Goal: Task Accomplishment & Management: Complete application form

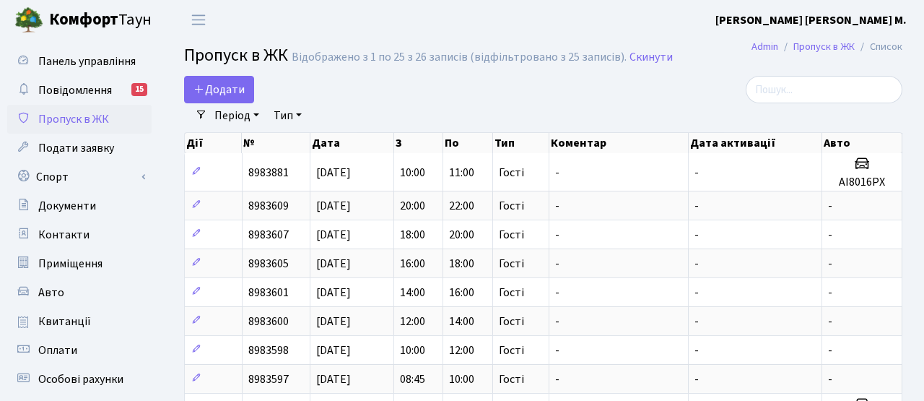
select select "25"
click at [217, 82] on span "Додати" at bounding box center [218, 90] width 51 height 16
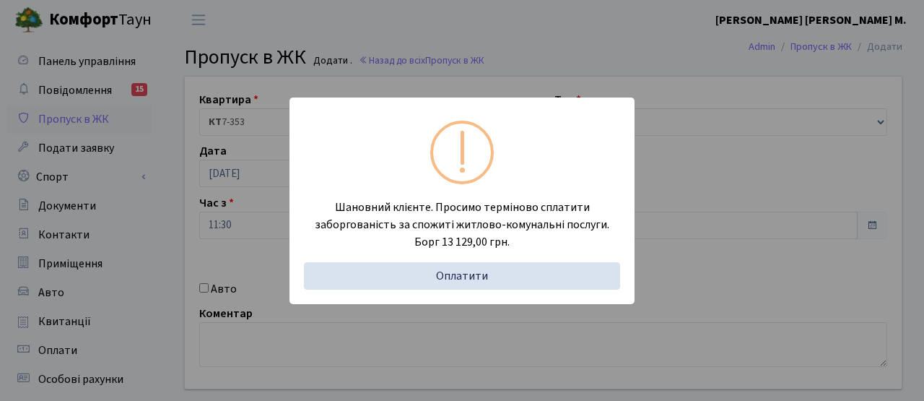
click at [243, 219] on div "Шановний клієнте. Просимо терміново сплатити заборгованість за спожиті житлово-…" at bounding box center [462, 200] width 924 height 401
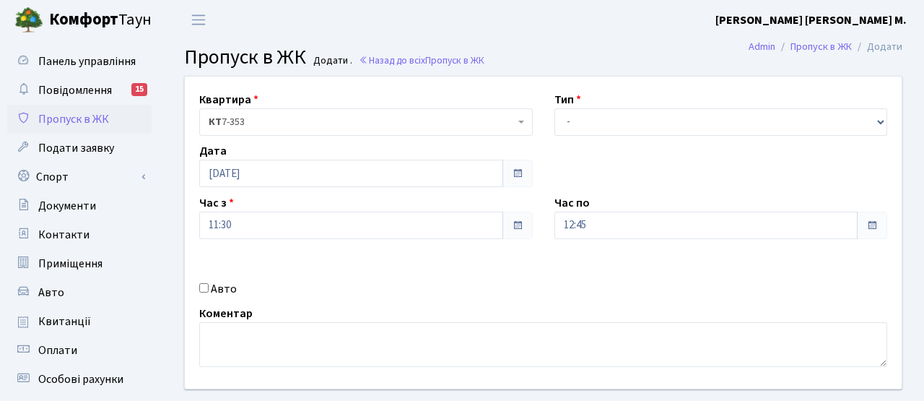
click at [225, 284] on label "Авто" at bounding box center [224, 288] width 26 height 17
click at [209, 284] on input "Авто" at bounding box center [203, 287] width 9 height 9
checkbox input "true"
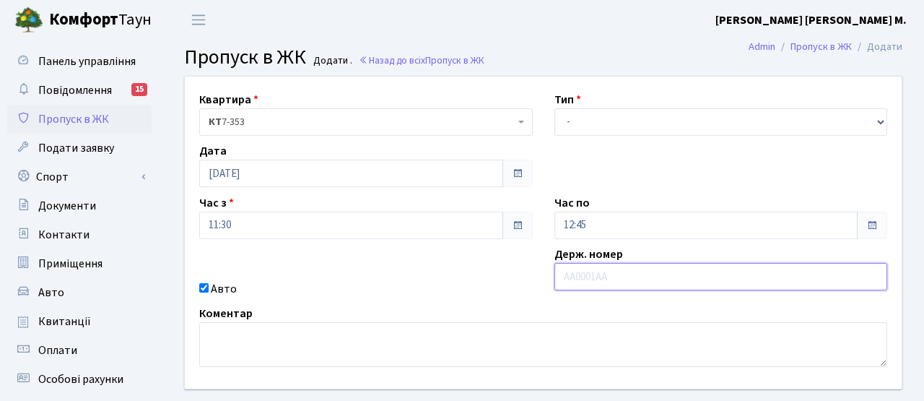
paste input "KA2416KX"
type input "KA2416KX"
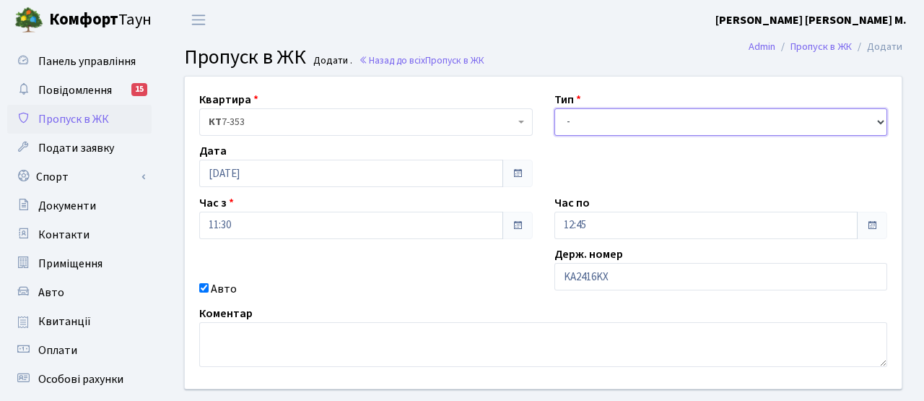
click at [596, 121] on select "- Доставка Таксі Гості Сервіс" at bounding box center [721, 121] width 334 height 27
select select "3"
click at [554, 108] on select "- Доставка Таксі Гості Сервіс" at bounding box center [721, 121] width 334 height 27
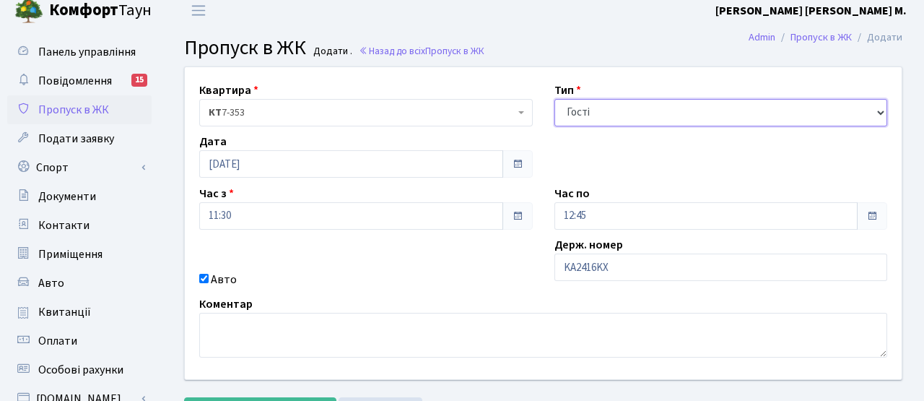
scroll to position [91, 0]
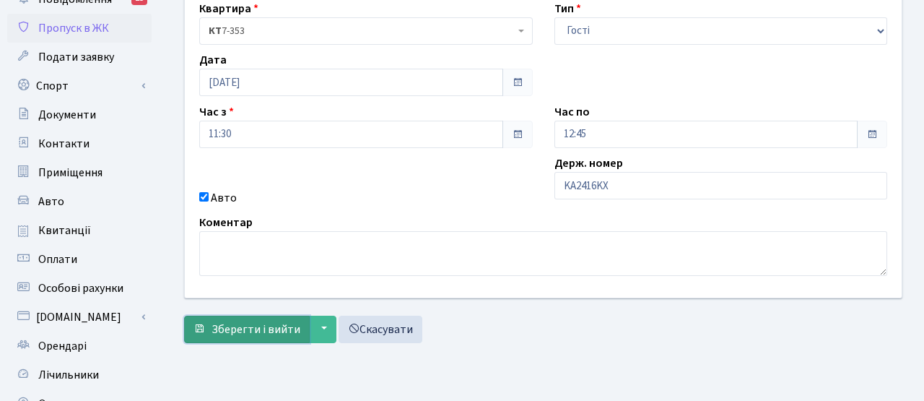
click at [256, 330] on span "Зберегти і вийти" at bounding box center [256, 329] width 89 height 16
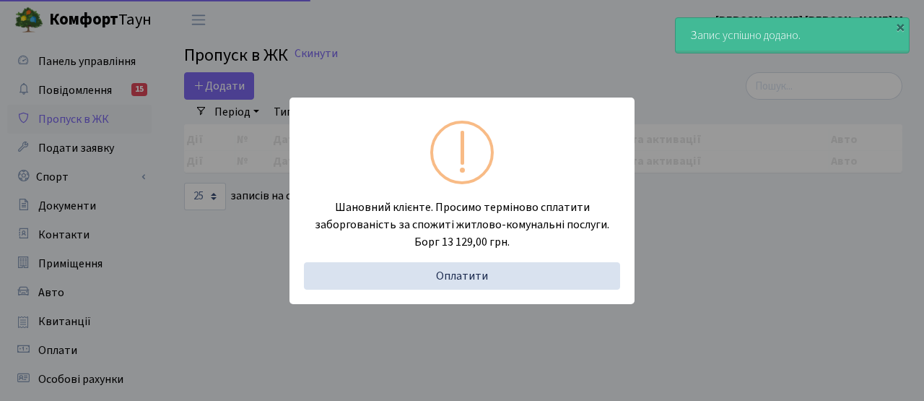
select select "25"
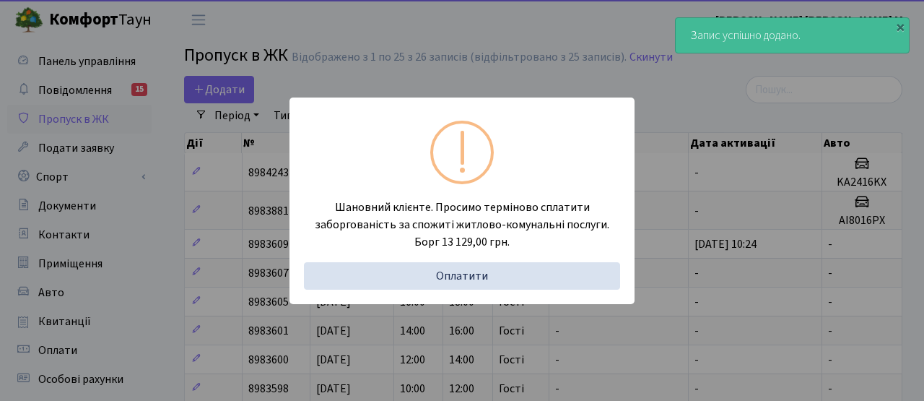
click at [183, 50] on div "Шановний клієнте. Просимо терміново сплатити заборгованість за спожиті житлово-…" at bounding box center [462, 200] width 924 height 401
